Goal: Transaction & Acquisition: Purchase product/service

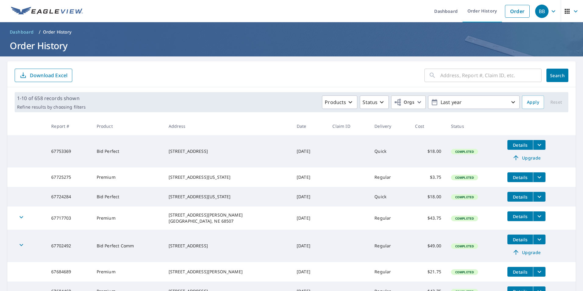
click at [457, 76] on input "text" at bounding box center [490, 75] width 101 height 17
type input "405 [PERSON_NAME]"
click button "Search" at bounding box center [557, 75] width 22 height 13
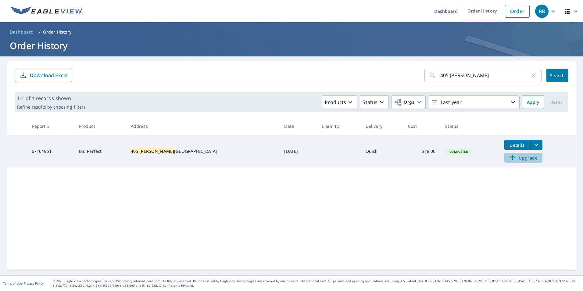
click at [518, 157] on span "Upgrade" at bounding box center [523, 157] width 31 height 7
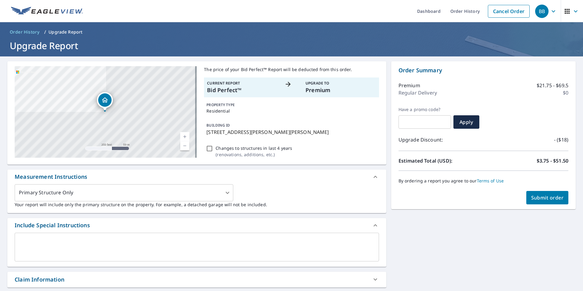
click at [545, 200] on span "Submit order" at bounding box center [547, 197] width 33 height 7
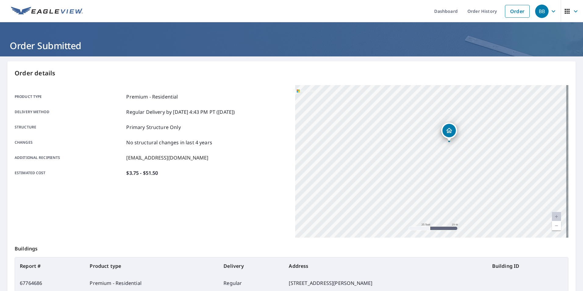
drag, startPoint x: 455, startPoint y: 133, endPoint x: 434, endPoint y: 181, distance: 51.9
click at [435, 181] on div "[STREET_ADDRESS][PERSON_NAME][PERSON_NAME]" at bounding box center [431, 161] width 273 height 152
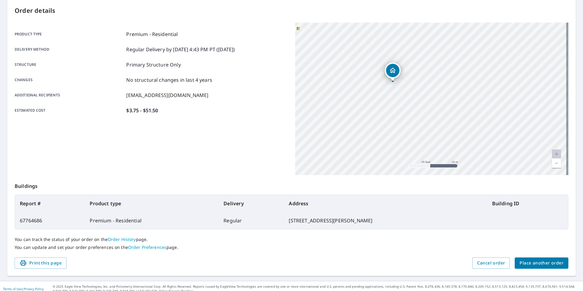
scroll to position [68, 0]
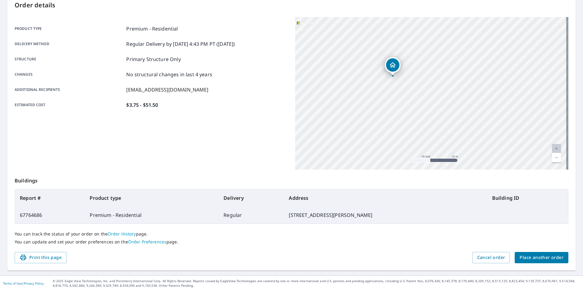
click at [539, 257] on span "Place another order" at bounding box center [541, 258] width 44 height 8
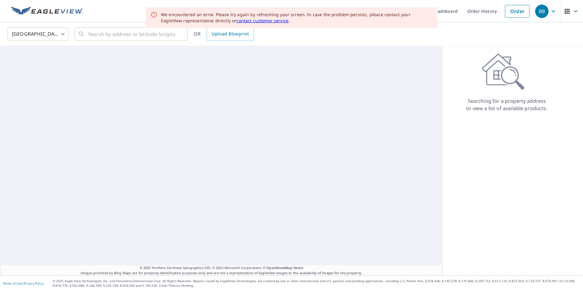
click at [551, 11] on icon "button" at bounding box center [553, 11] width 4 height 2
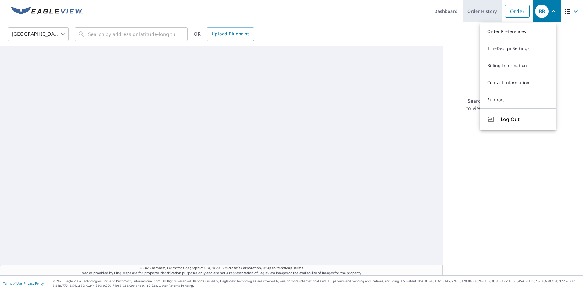
click at [470, 9] on link "Order History" at bounding box center [481, 11] width 39 height 22
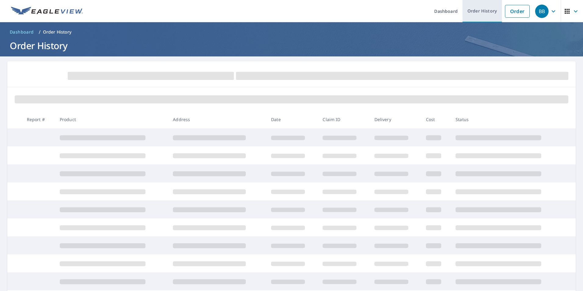
click at [474, 13] on link "Order History" at bounding box center [481, 11] width 39 height 22
